Goal: Task Accomplishment & Management: Manage account settings

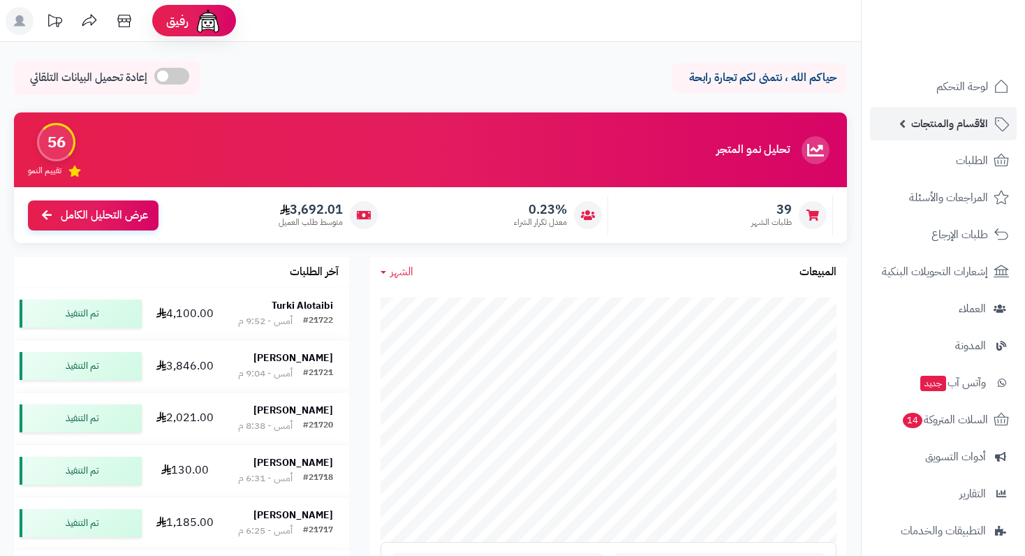
click at [961, 129] on span "الأقسام والمنتجات" at bounding box center [950, 124] width 77 height 20
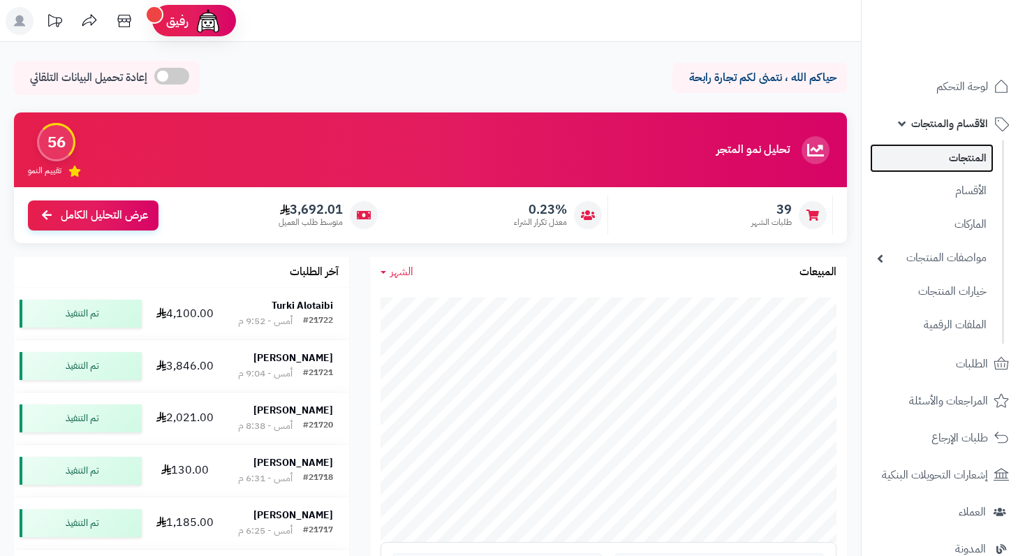
click at [973, 157] on link "المنتجات" at bounding box center [932, 158] width 124 height 29
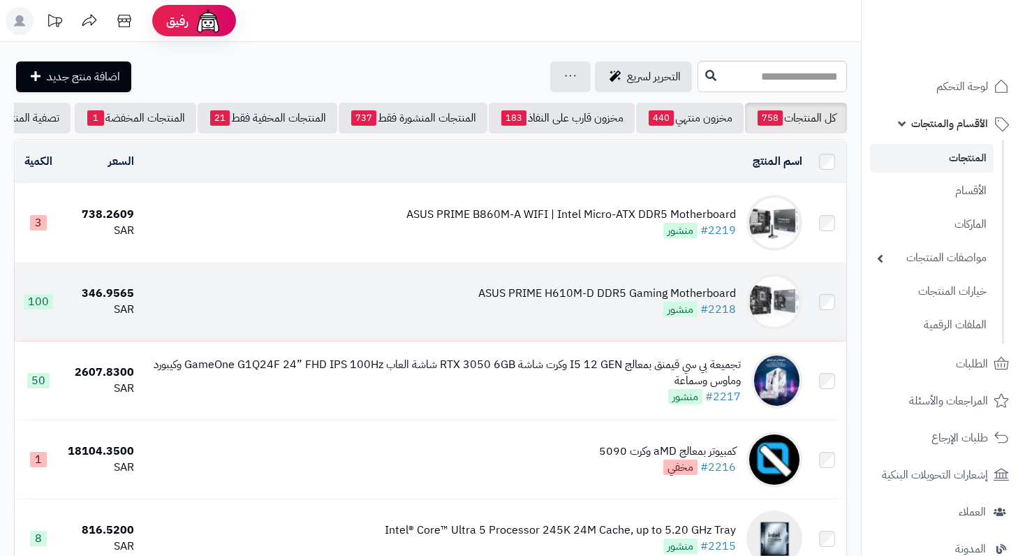
click at [614, 313] on div "ASUS PRIME H610M-D DDR5 Gaming Motherboard #2218 منشور" at bounding box center [608, 302] width 258 height 32
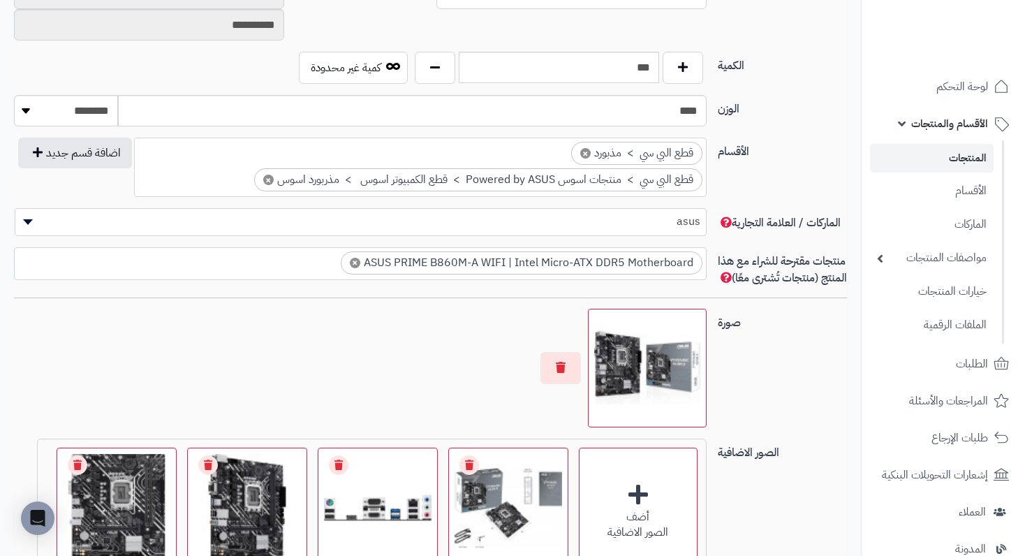
scroll to position [838, 0]
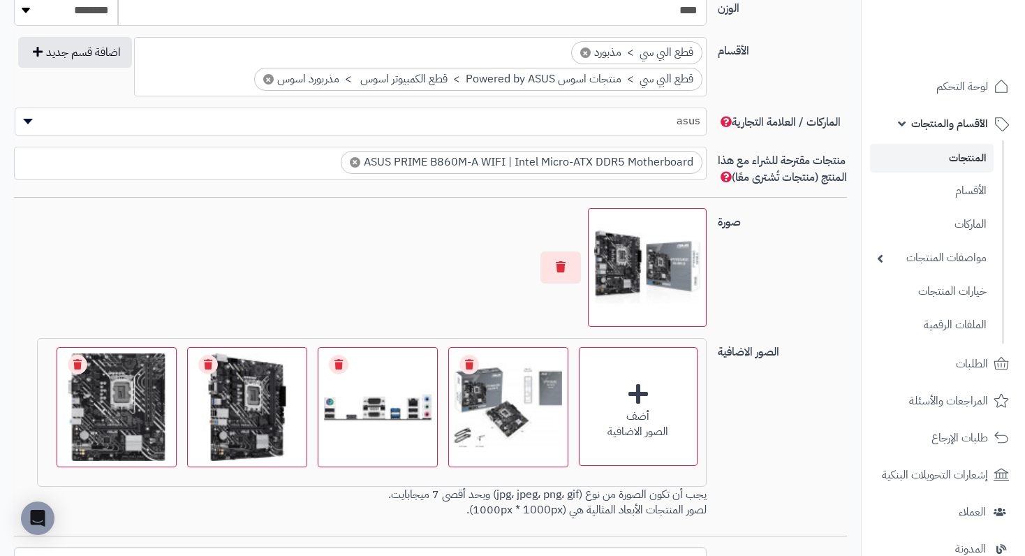
click at [584, 298] on div at bounding box center [360, 267] width 692 height 119
click at [566, 281] on button "button" at bounding box center [561, 267] width 41 height 32
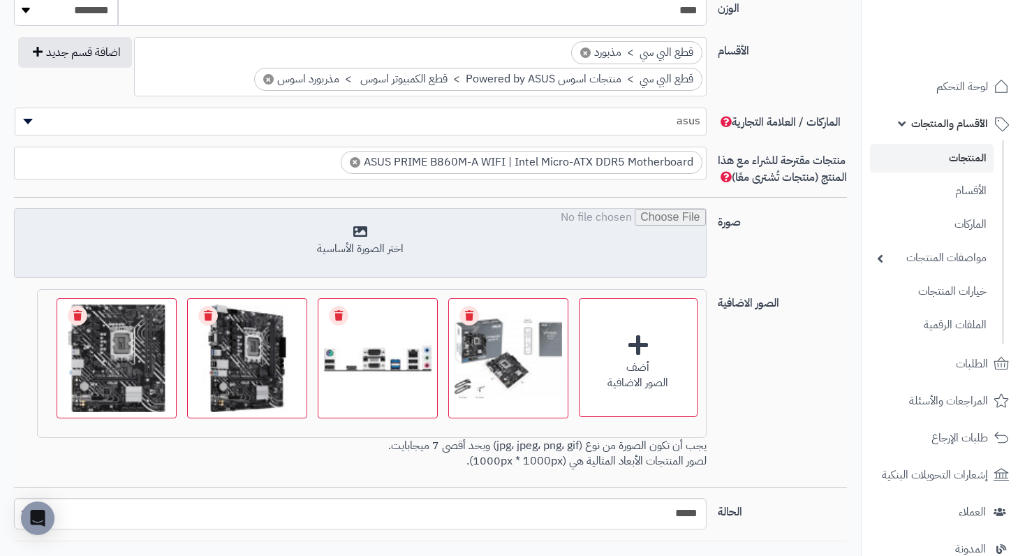
click at [356, 244] on input "file" at bounding box center [360, 244] width 691 height 70
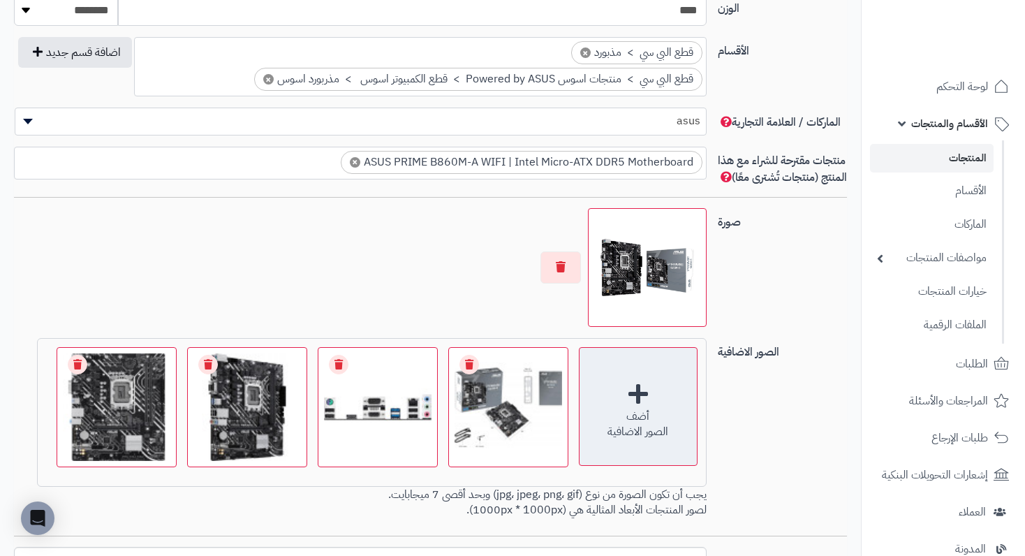
scroll to position [908, 0]
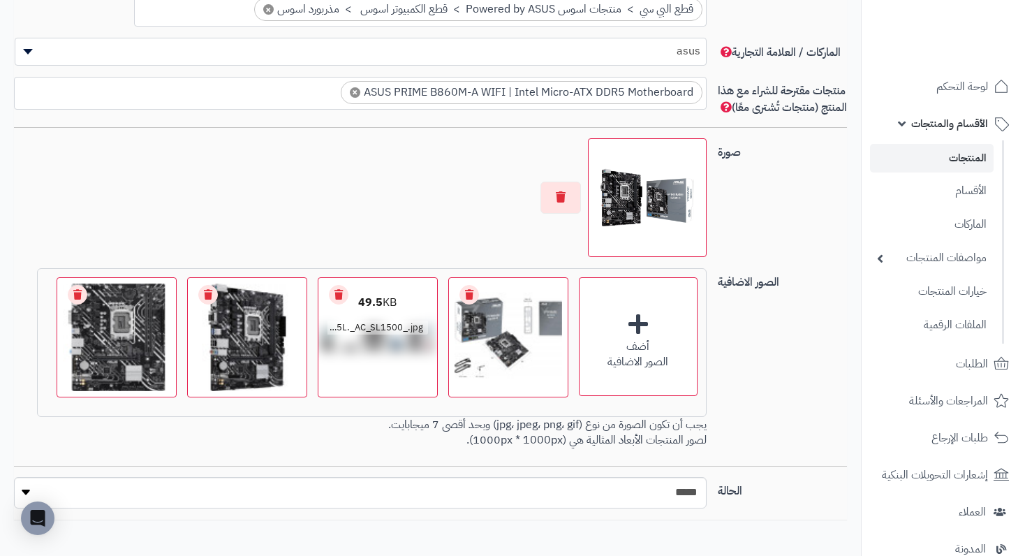
click at [338, 305] on link "Remove file" at bounding box center [339, 295] width 20 height 20
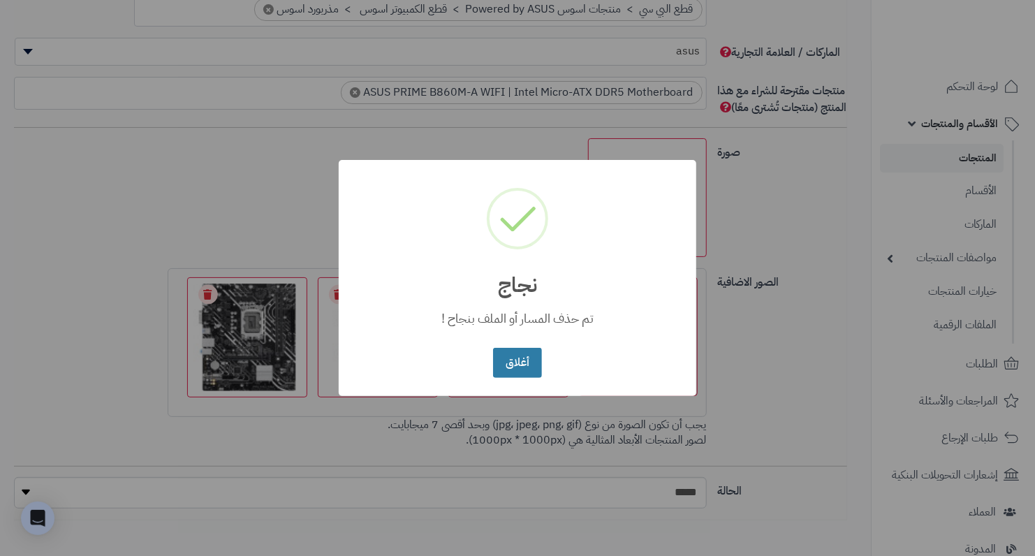
click at [520, 358] on button "أغلاق" at bounding box center [517, 363] width 48 height 30
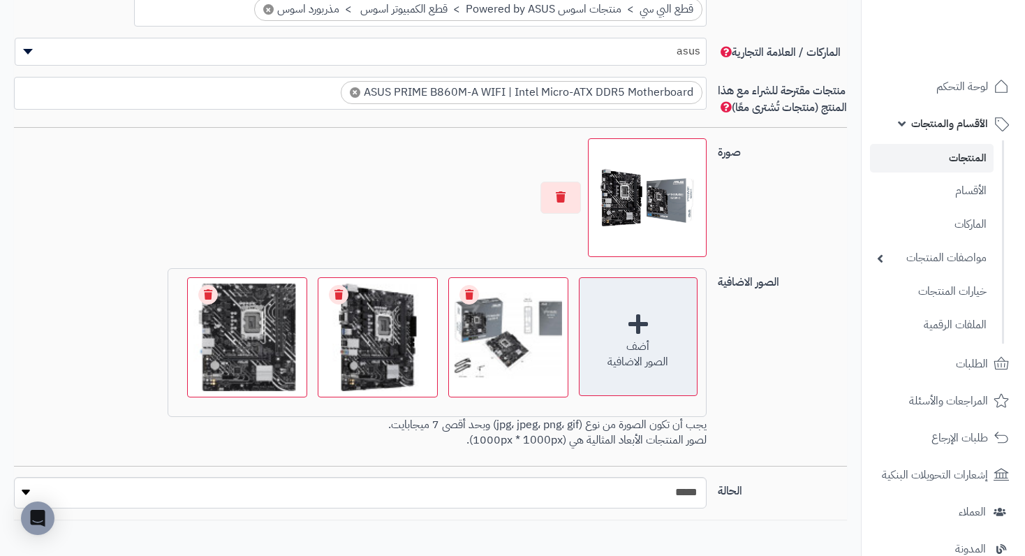
click at [648, 355] on div "أضف" at bounding box center [638, 347] width 117 height 16
drag, startPoint x: 207, startPoint y: 303, endPoint x: 602, endPoint y: 347, distance: 397.8
click at [208, 304] on link "Remove file" at bounding box center [208, 295] width 20 height 20
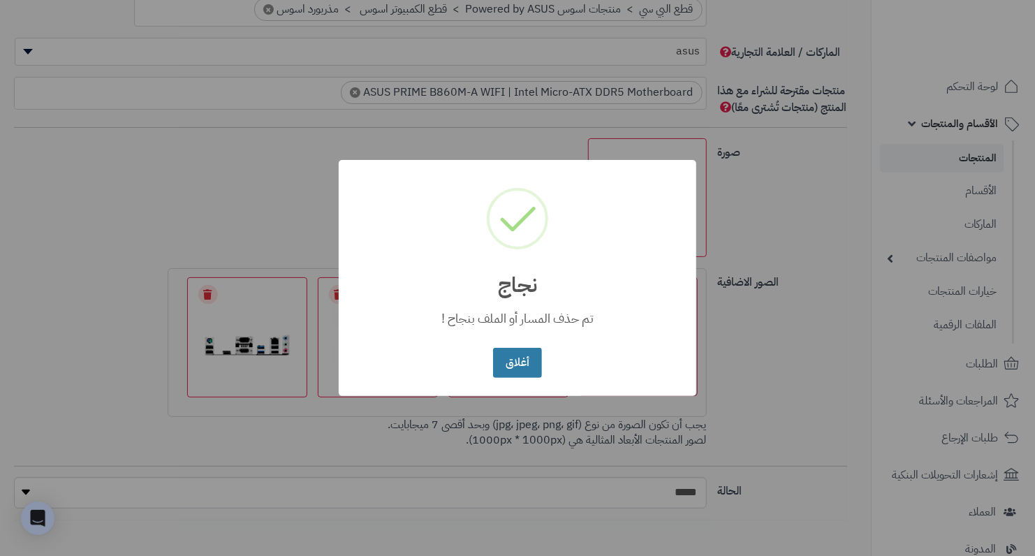
click at [517, 363] on button "أغلاق" at bounding box center [517, 363] width 48 height 30
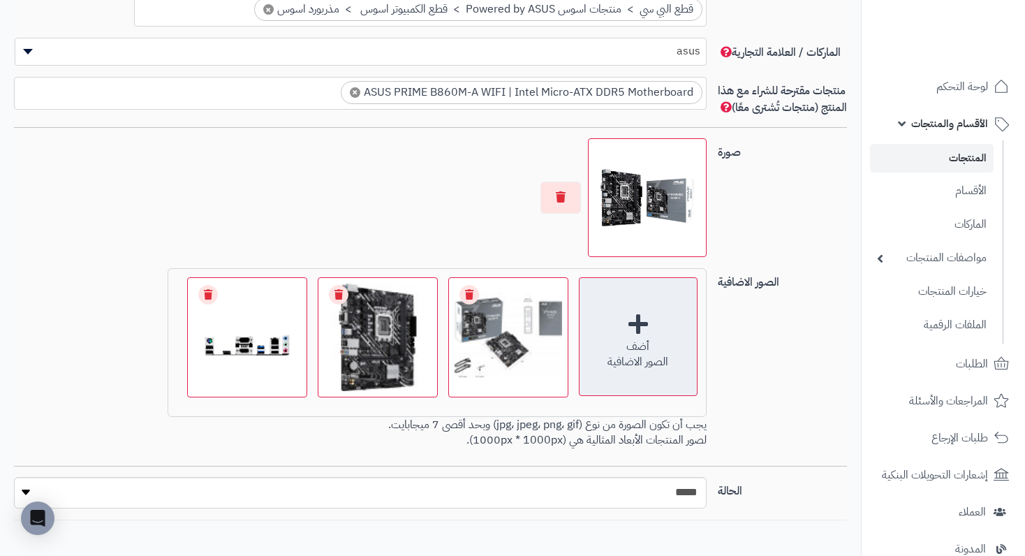
click at [637, 355] on div "أضف" at bounding box center [638, 347] width 117 height 16
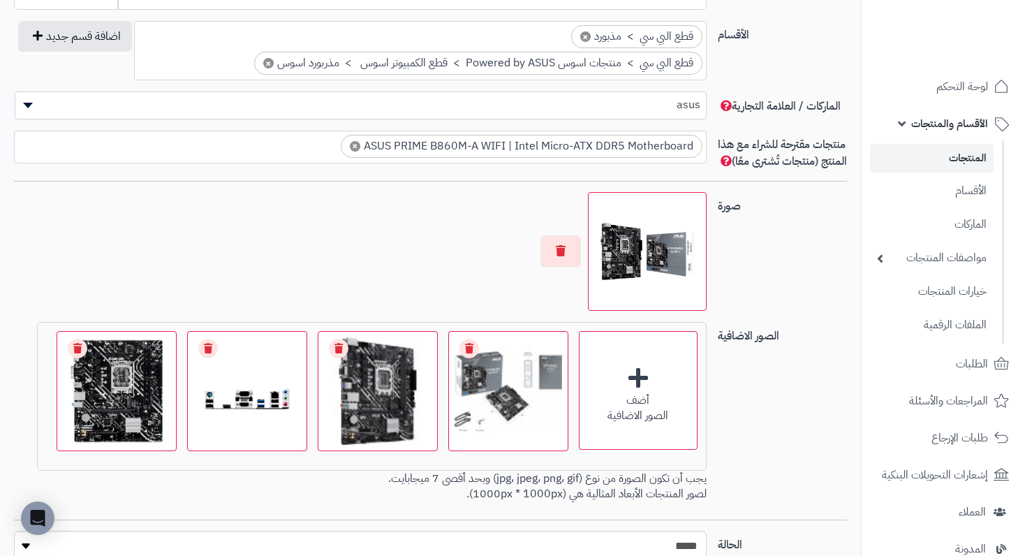
scroll to position [838, 0]
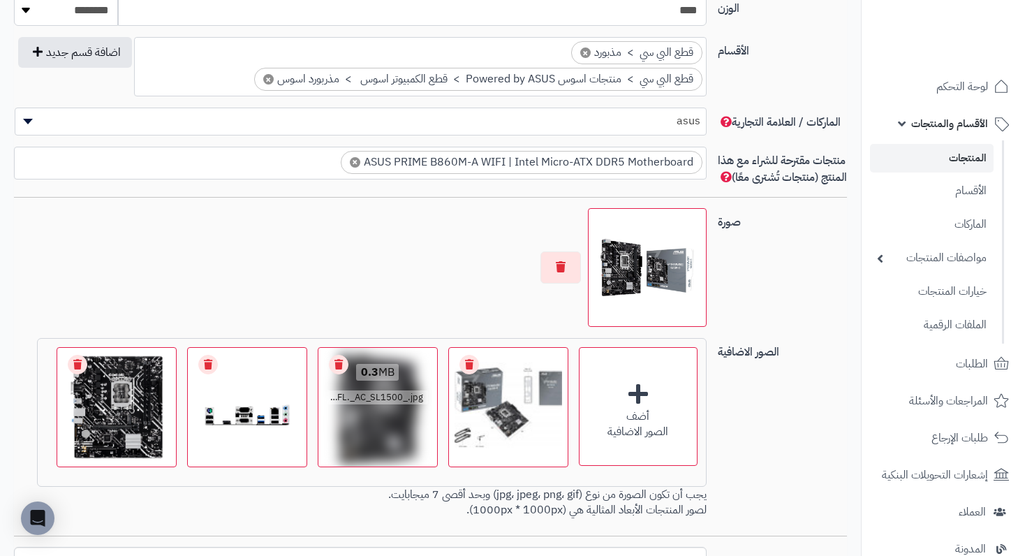
click at [342, 374] on link "Remove file" at bounding box center [339, 365] width 20 height 20
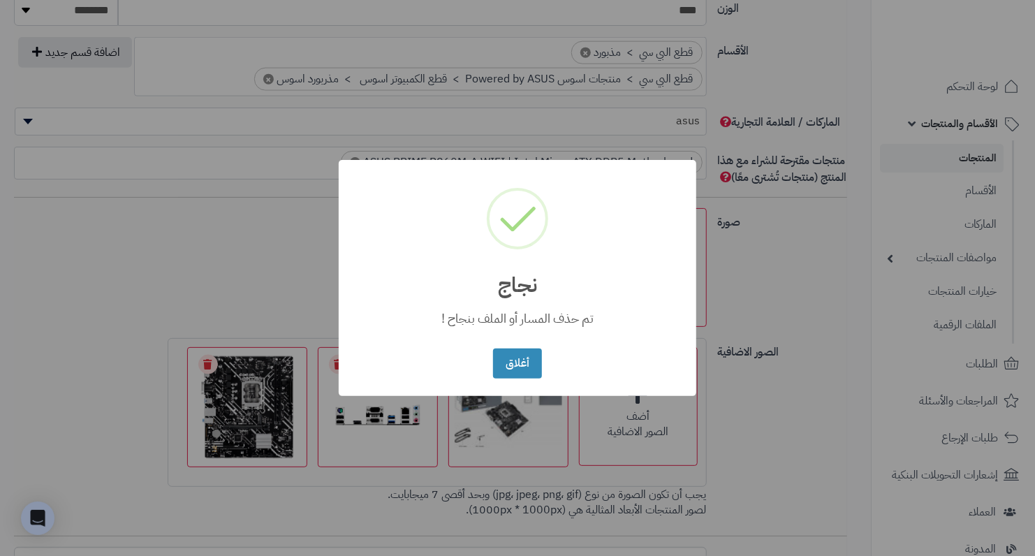
drag, startPoint x: 511, startPoint y: 367, endPoint x: 756, endPoint y: 471, distance: 265.7
click at [516, 372] on button "أغلاق" at bounding box center [517, 364] width 48 height 30
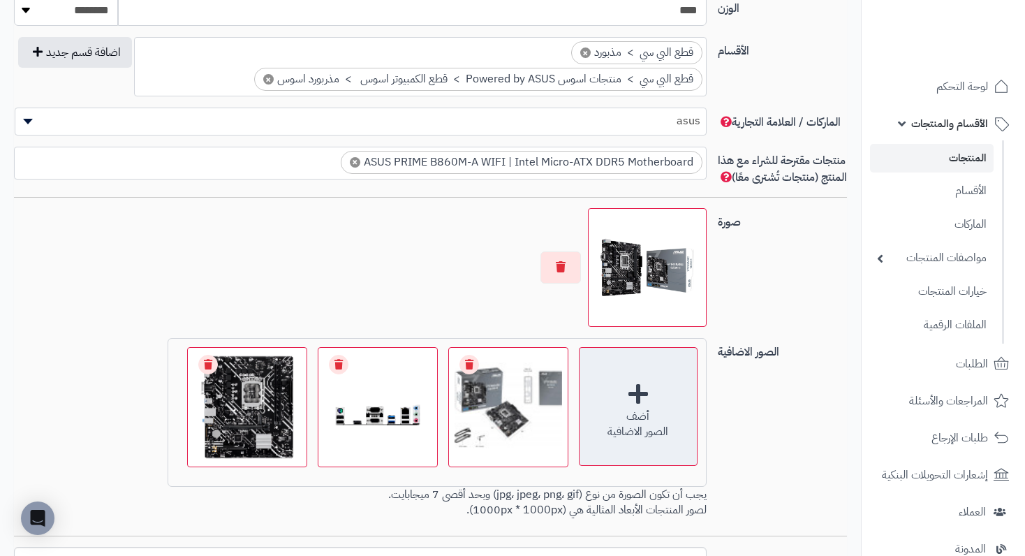
click at [626, 424] on div "أضف" at bounding box center [638, 417] width 117 height 16
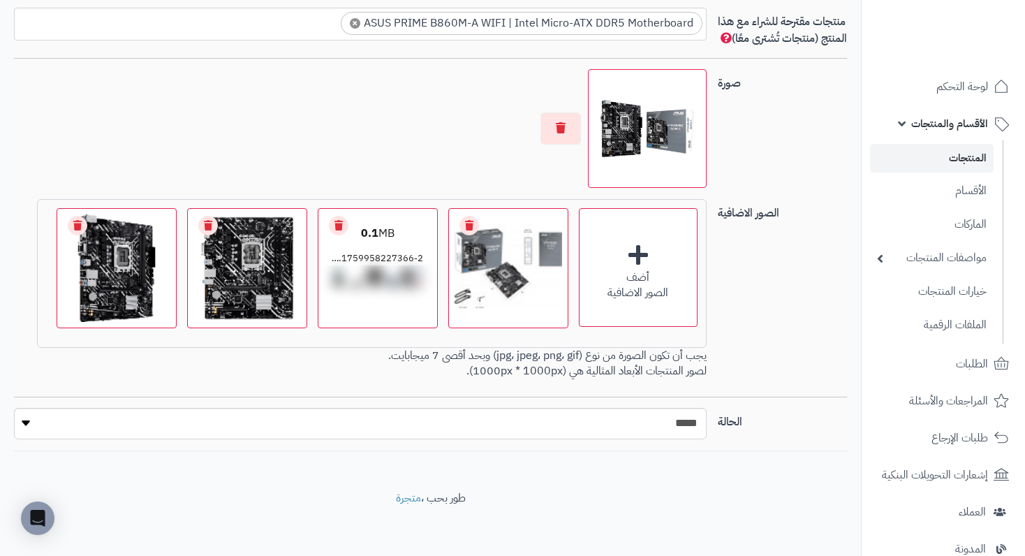
scroll to position [978, 0]
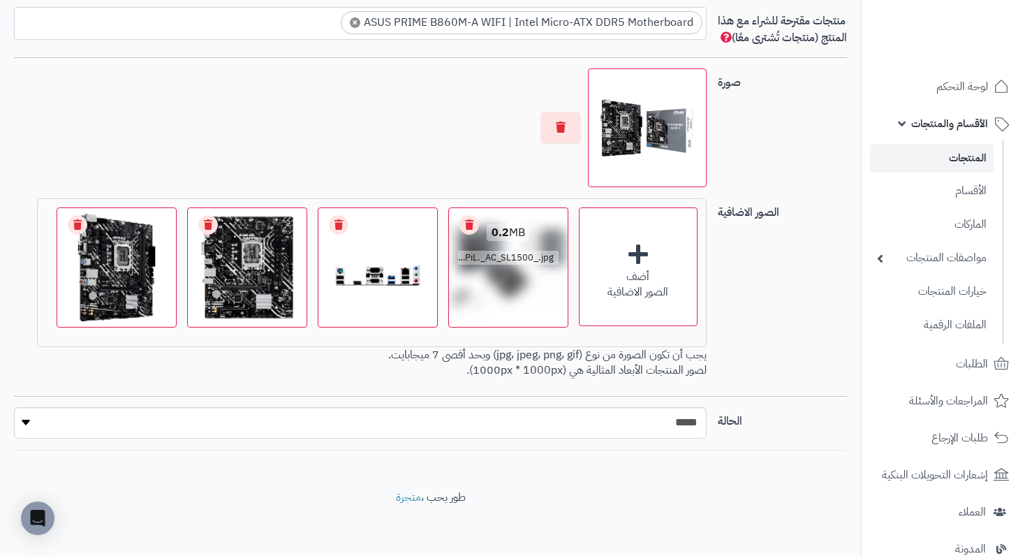
click at [460, 243] on div "0.2 MB catalog/1759860818267-81joWnQYPiL._AC_SL1500_.jpg Check Error Remove file" at bounding box center [508, 267] width 120 height 120
click at [466, 235] on link "Remove file" at bounding box center [470, 225] width 20 height 20
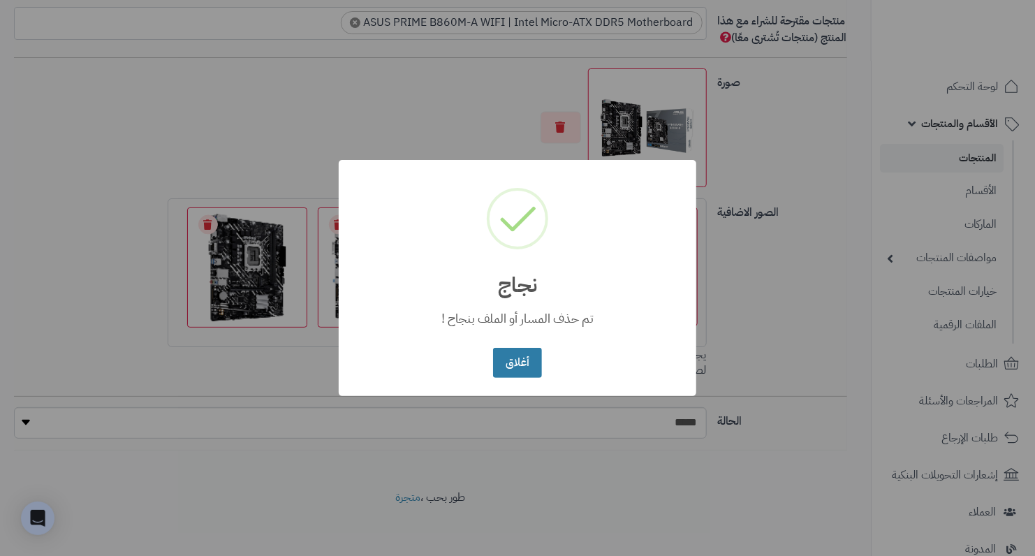
click at [495, 372] on button "أغلاق" at bounding box center [517, 363] width 48 height 30
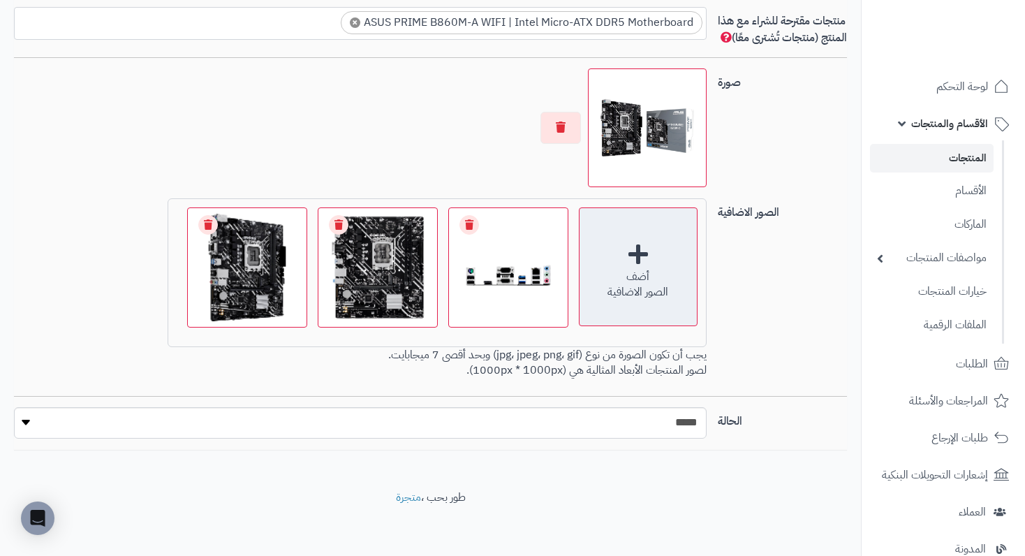
click at [640, 285] on div "أضف" at bounding box center [638, 277] width 117 height 16
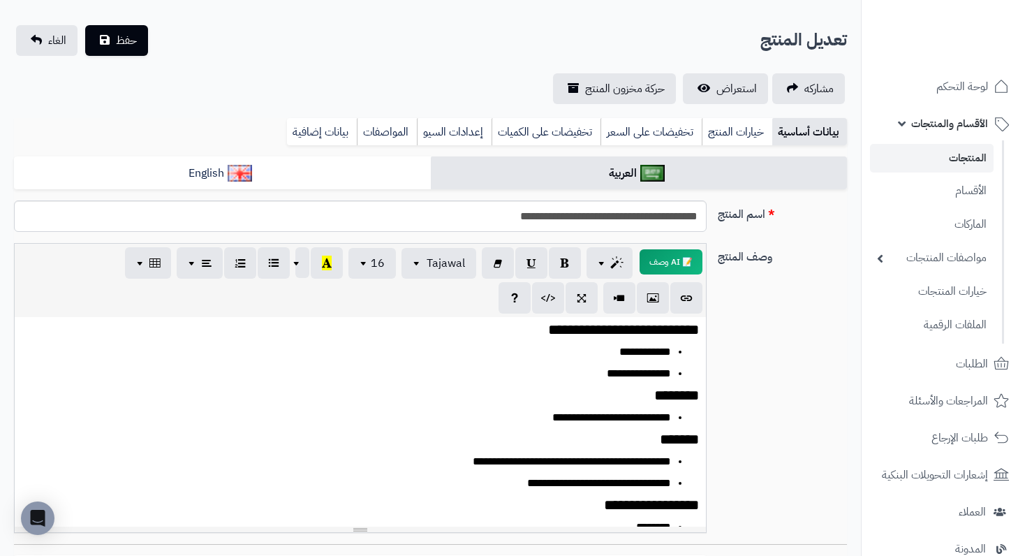
scroll to position [0, 0]
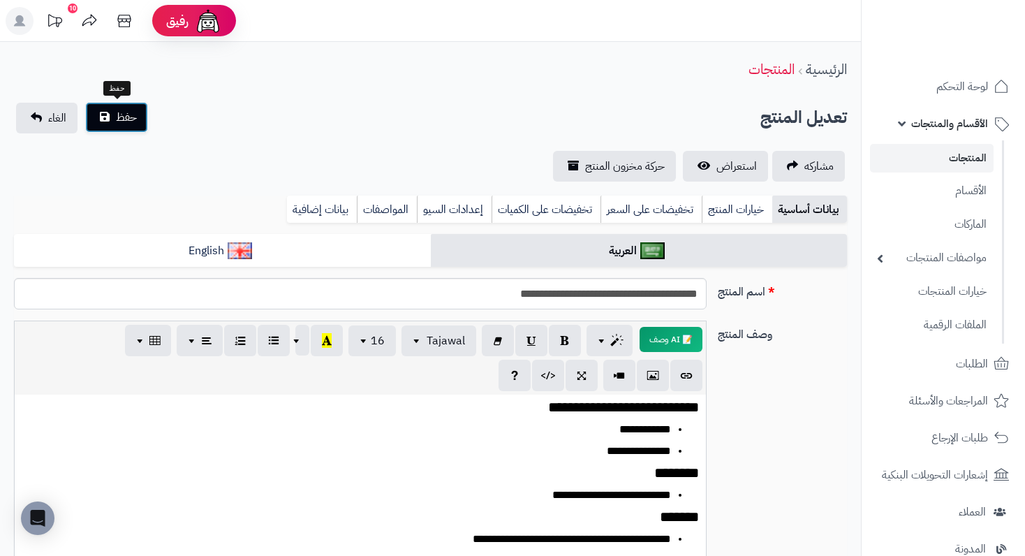
click at [122, 112] on span "حفظ" at bounding box center [126, 117] width 21 height 17
